Goal: Information Seeking & Learning: Learn about a topic

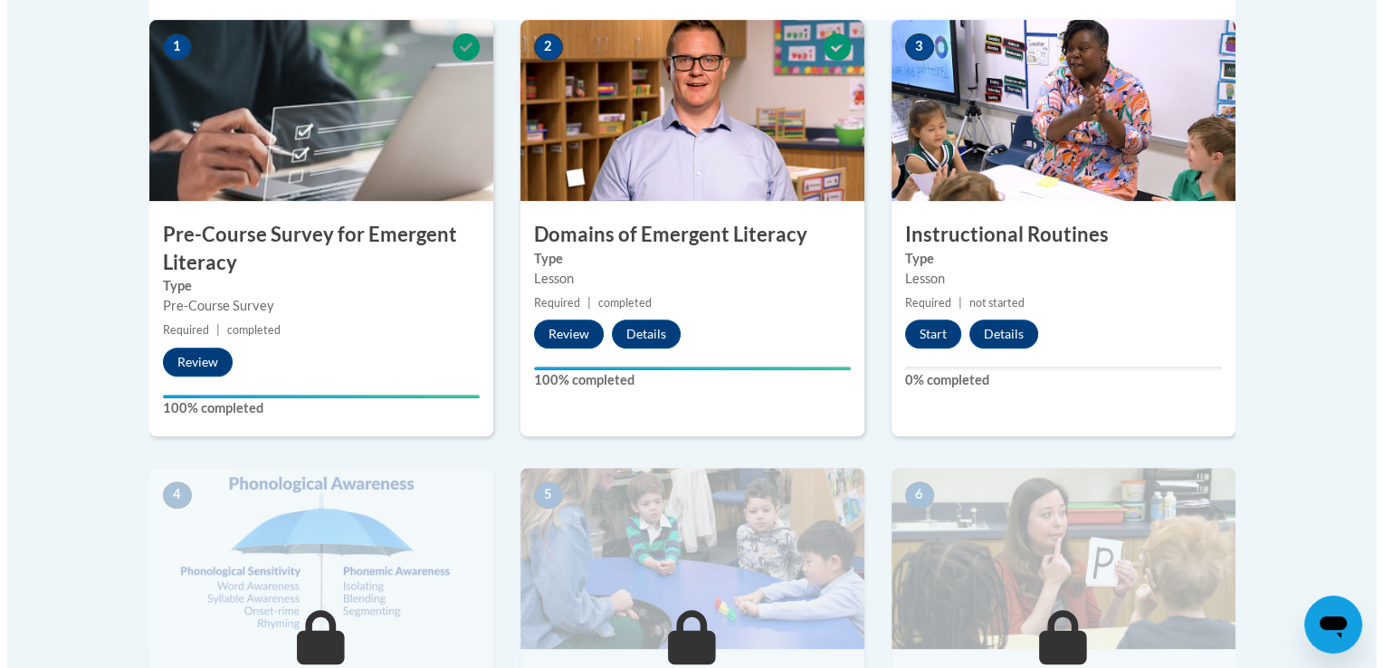
scroll to position [626, 0]
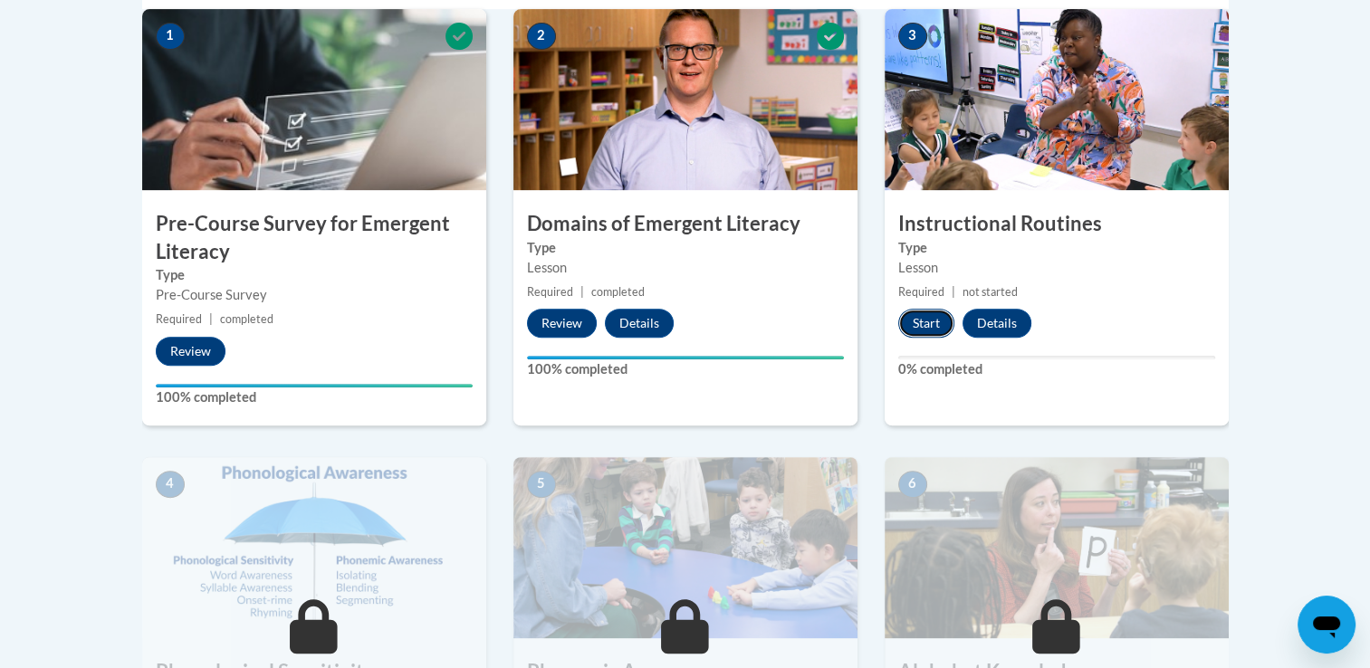
click at [918, 335] on button "Start" at bounding box center [926, 323] width 56 height 29
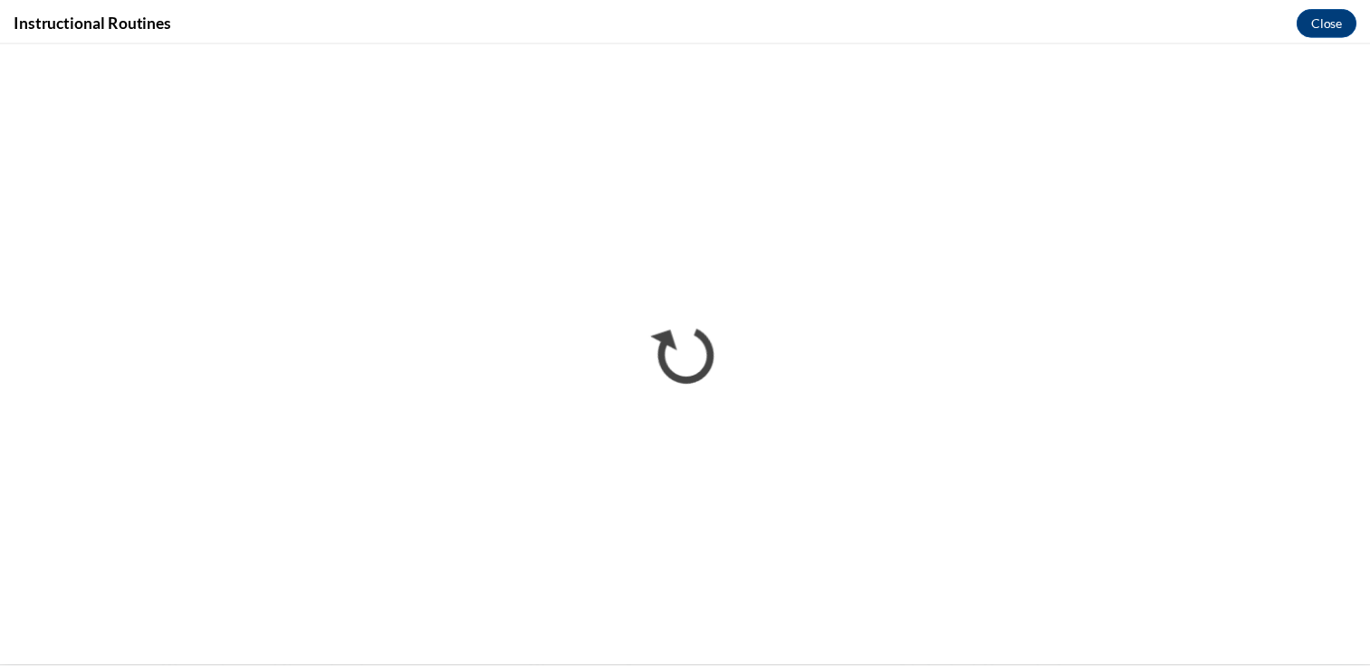
scroll to position [0, 0]
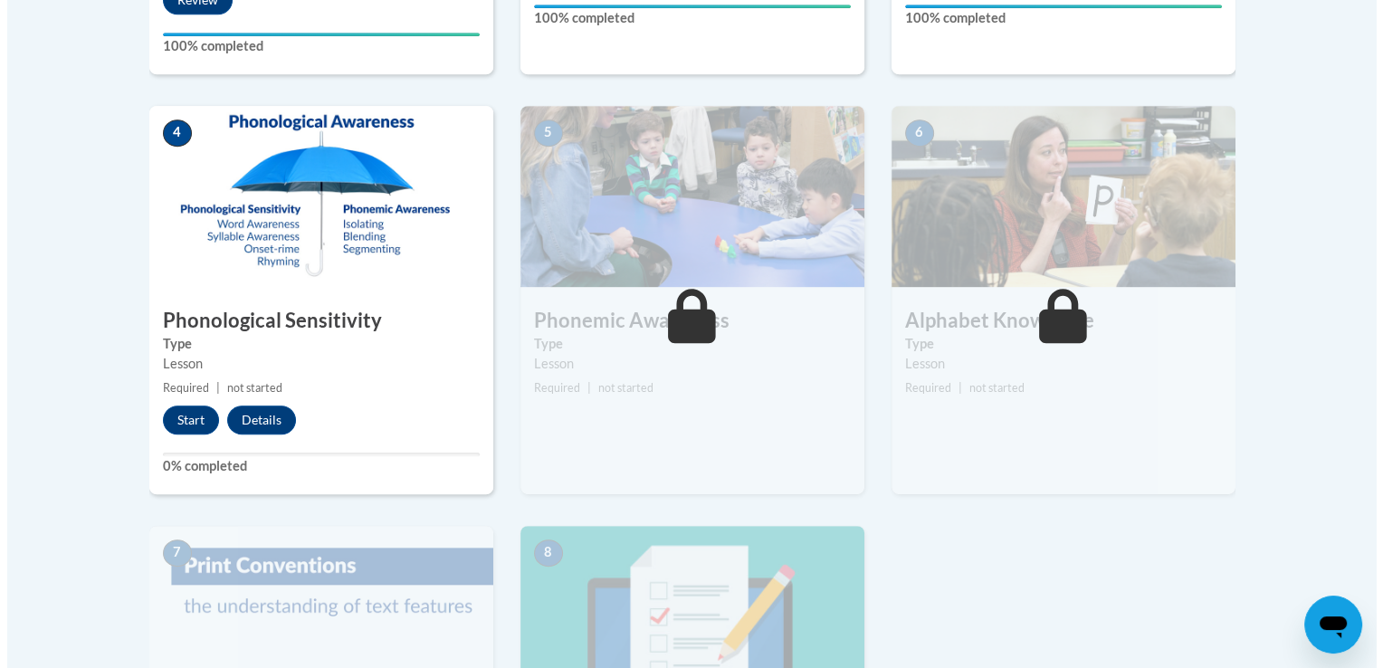
scroll to position [1025, 0]
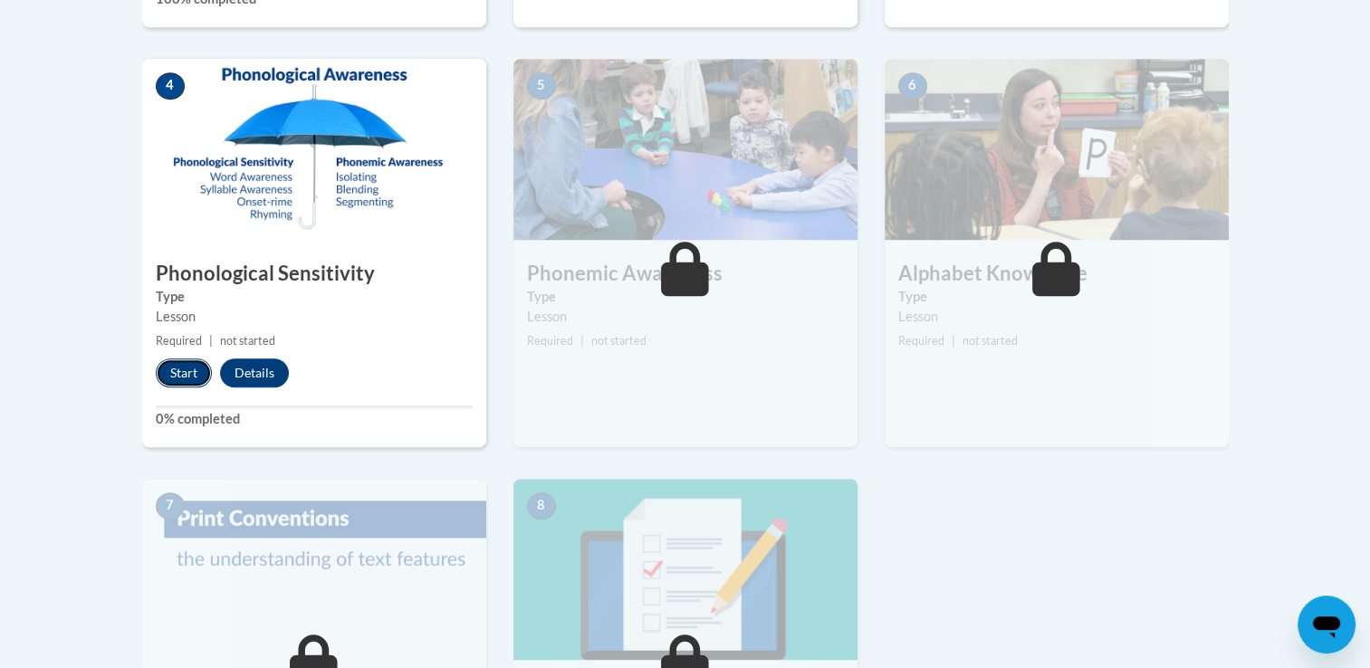
click at [177, 372] on button "Start" at bounding box center [184, 372] width 56 height 29
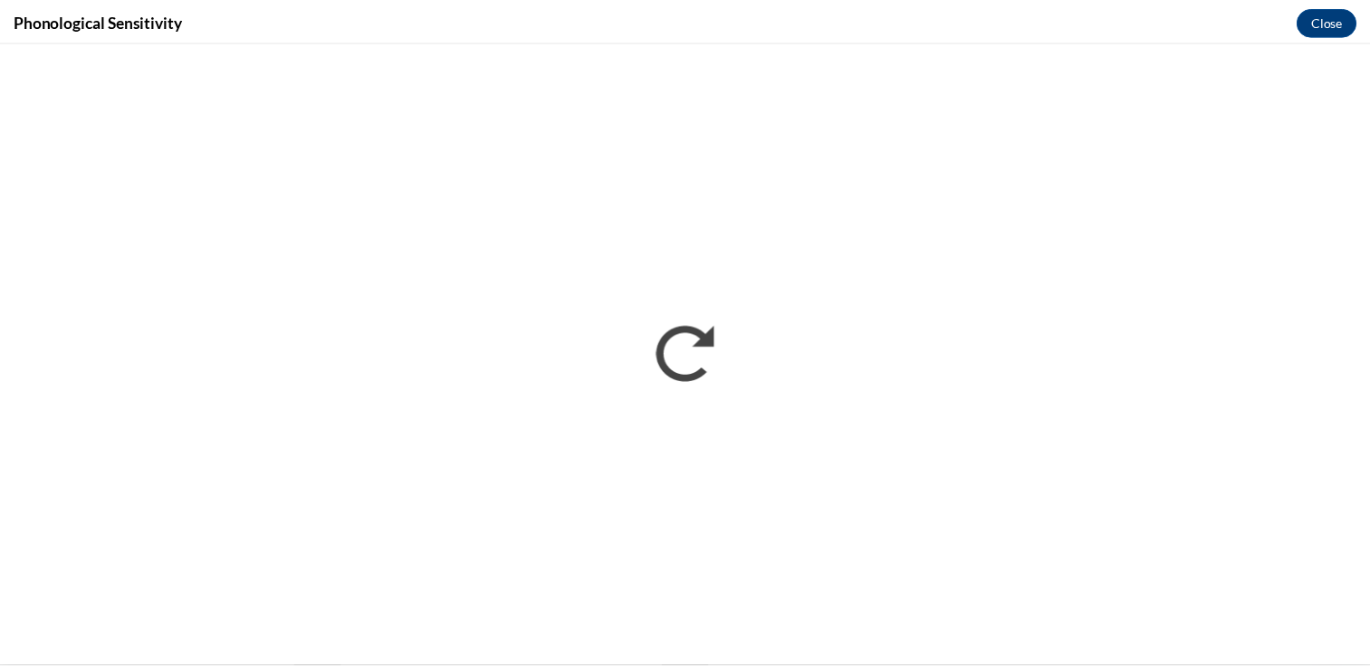
scroll to position [0, 0]
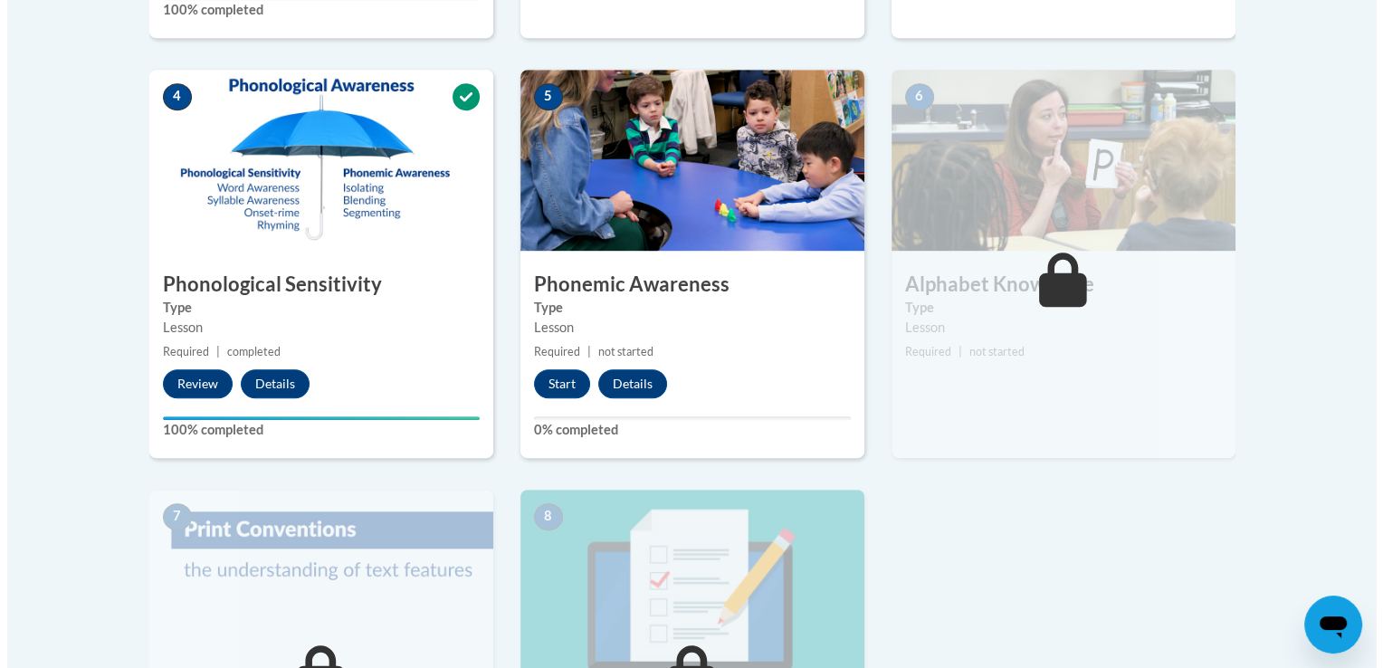
scroll to position [1074, 0]
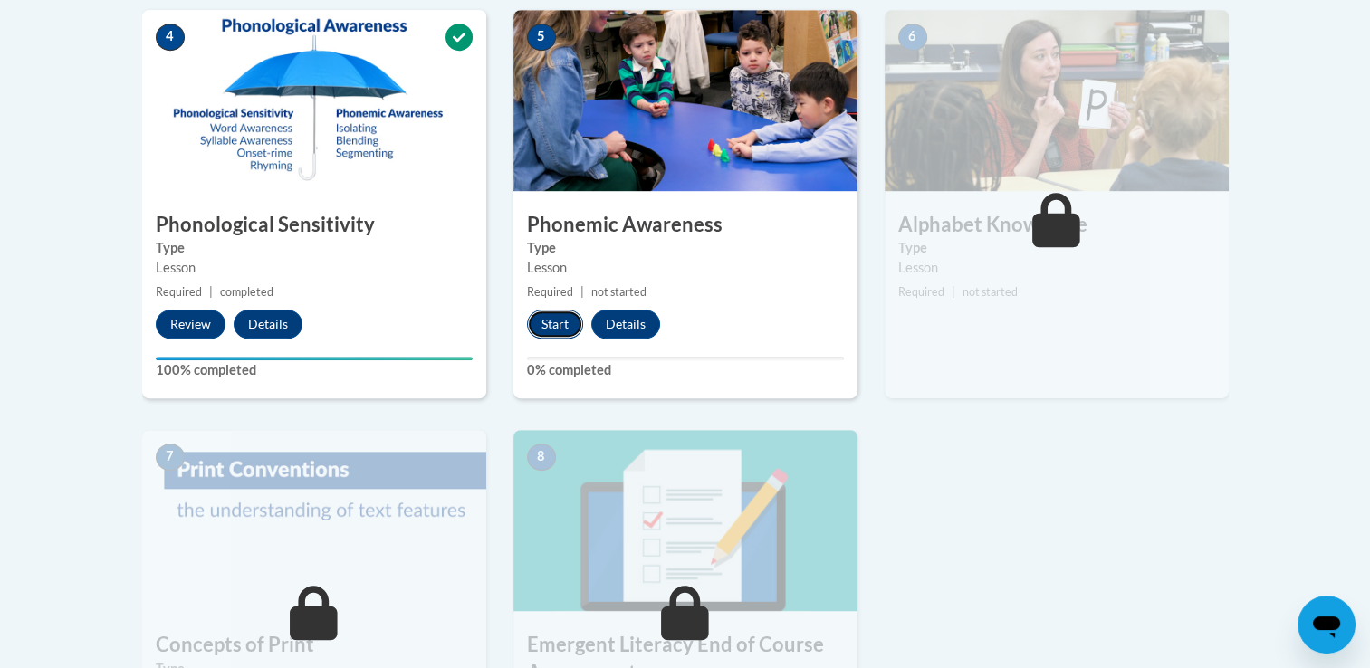
click at [555, 323] on button "Start" at bounding box center [555, 324] width 56 height 29
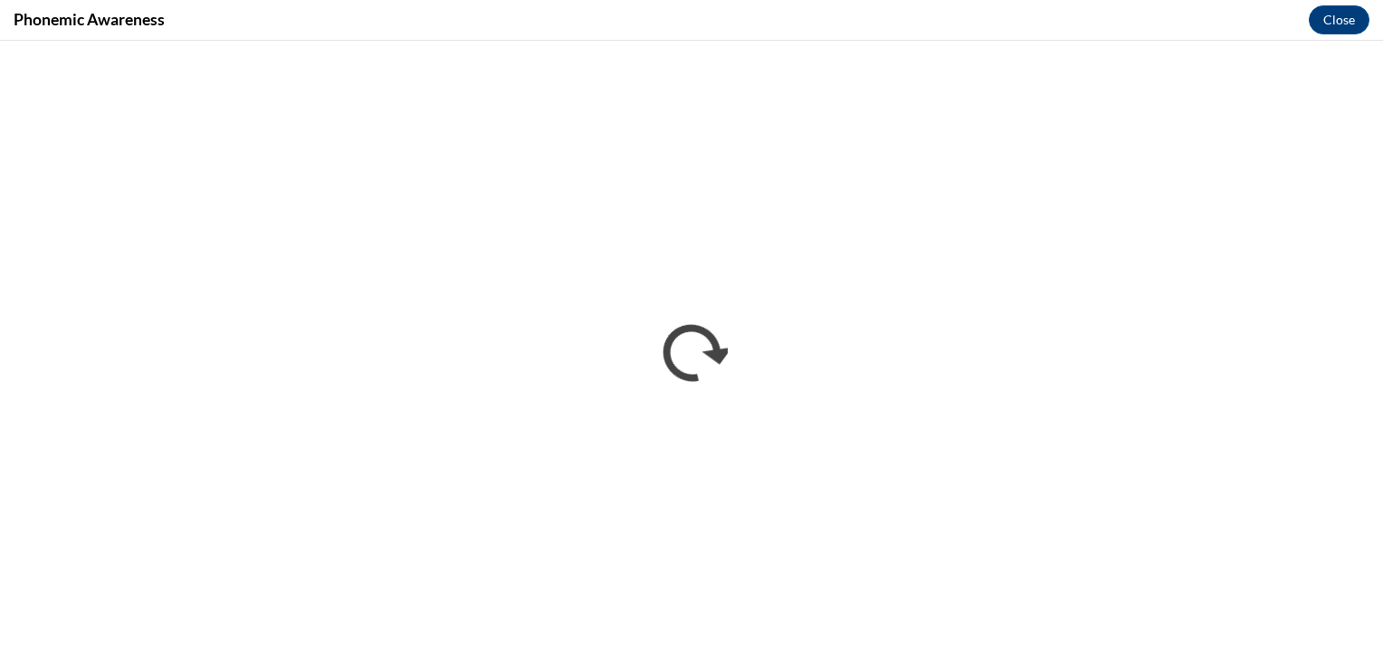
scroll to position [0, 0]
